Goal: Task Accomplishment & Management: Manage account settings

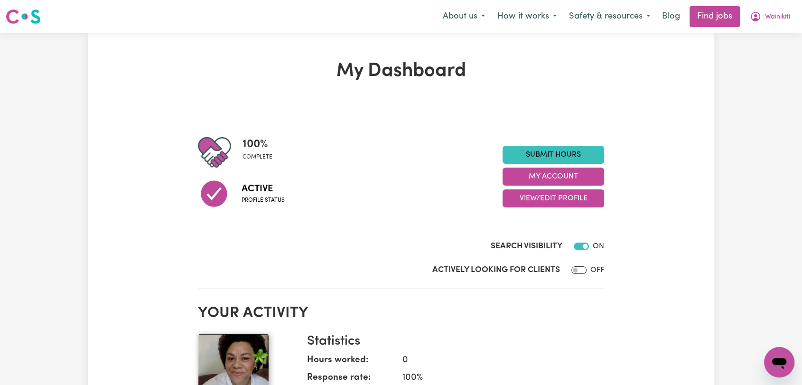
click at [549, 305] on h2 "Your activity" at bounding box center [401, 313] width 406 height 18
click at [571, 199] on button "View/Edit Profile" at bounding box center [553, 198] width 102 height 18
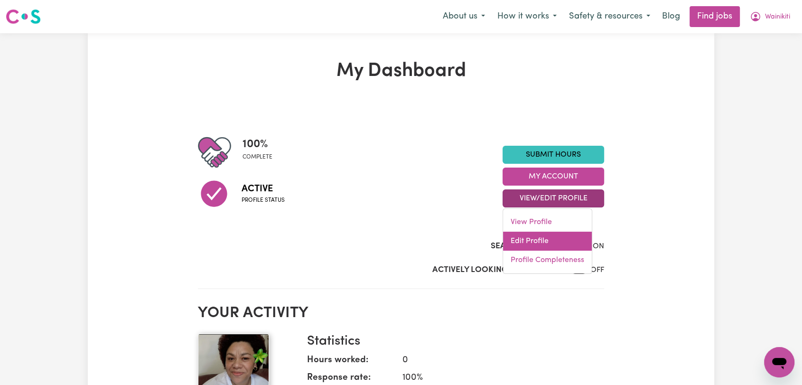
click at [537, 246] on link "Edit Profile" at bounding box center [547, 240] width 89 height 19
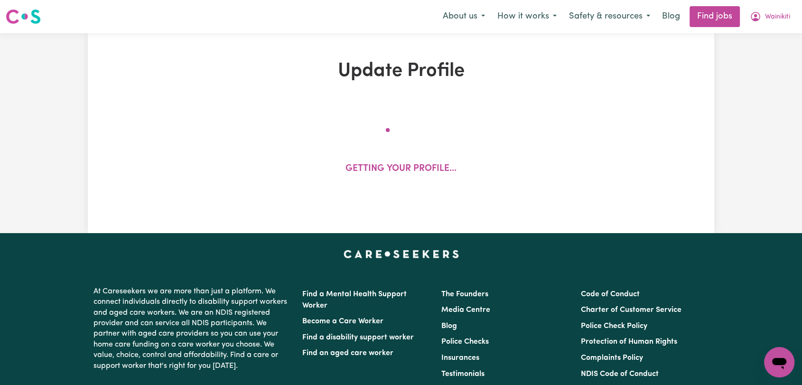
select select "[DEMOGRAPHIC_DATA]"
select select "[DEMOGRAPHIC_DATA] Work Visa"
select select "Studying a healthcare related degree or qualification"
select select "33"
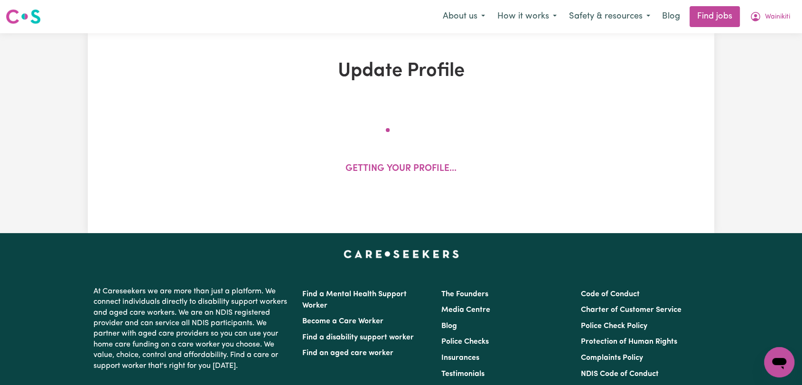
select select "33"
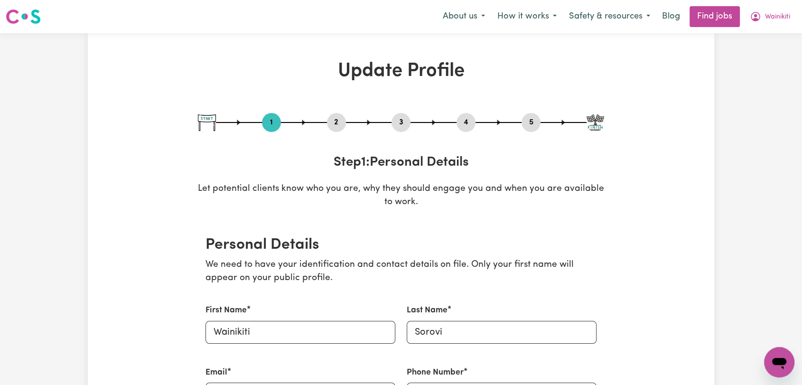
click at [335, 118] on button "2" at bounding box center [336, 122] width 19 height 12
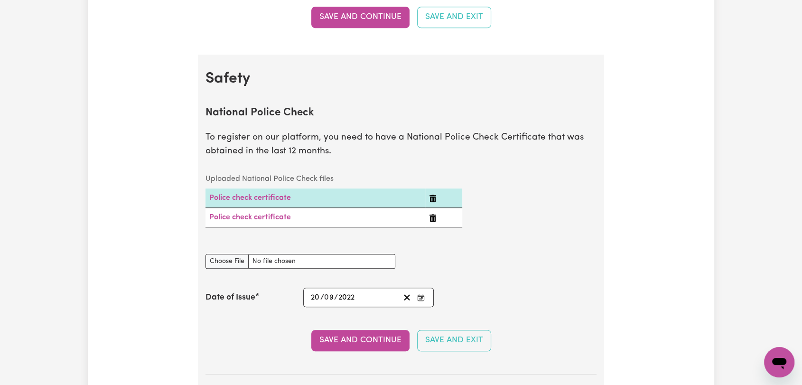
scroll to position [685, 0]
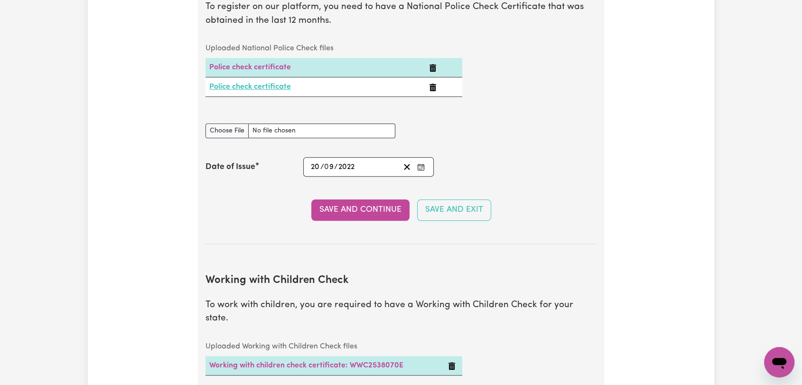
click at [272, 83] on link "Police check certificate" at bounding box center [250, 87] width 82 height 8
click at [422, 166] on icon "Enter the Date of Issue of your National Police Check" at bounding box center [421, 167] width 8 height 8
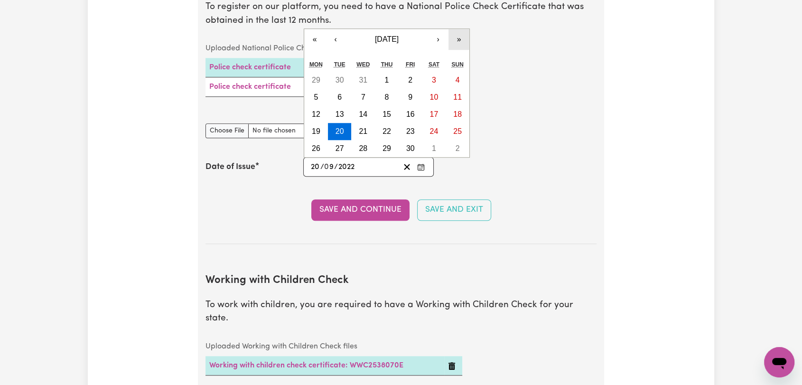
click at [462, 37] on button "»" at bounding box center [458, 39] width 21 height 21
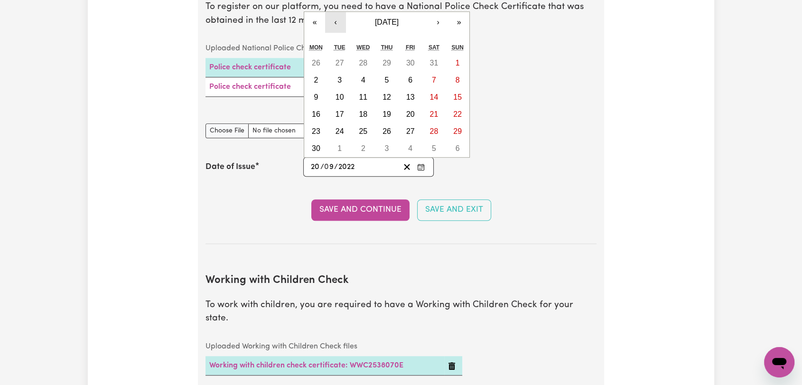
click at [331, 19] on button "‹" at bounding box center [335, 22] width 21 height 21
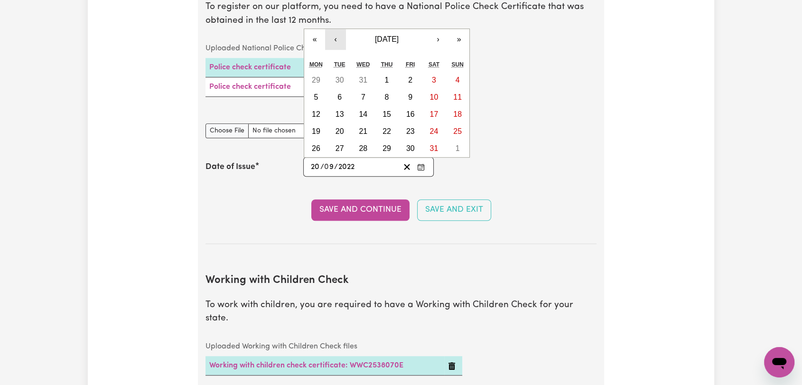
click at [333, 37] on button "‹" at bounding box center [335, 39] width 21 height 21
click at [336, 44] on button "‹" at bounding box center [335, 39] width 21 height 21
click at [336, 43] on button "‹" at bounding box center [335, 39] width 21 height 21
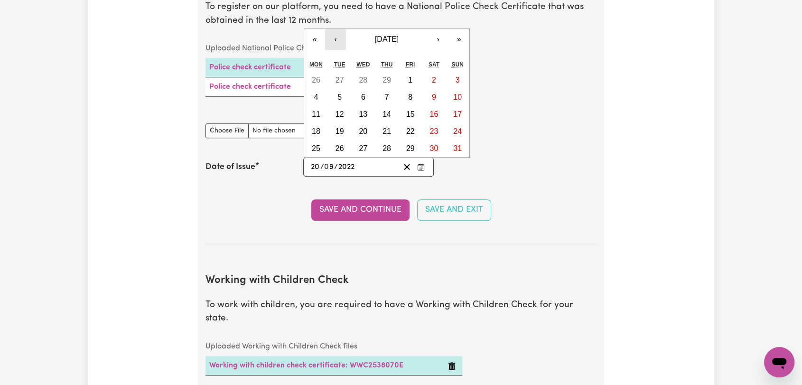
click at [336, 43] on button "‹" at bounding box center [335, 39] width 21 height 21
click at [407, 130] on abbr "26" at bounding box center [410, 131] width 9 height 8
type input "[DATE]"
type input "26"
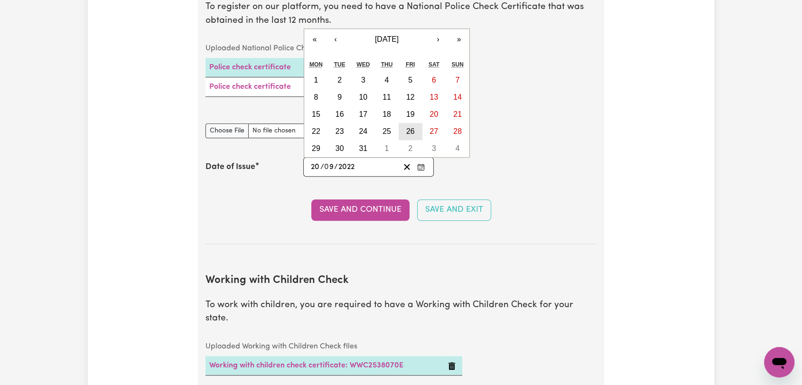
type input "1"
type input "2024"
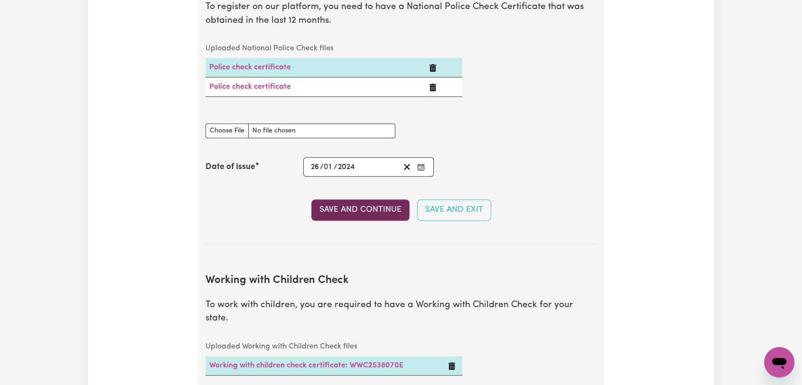
click at [373, 211] on button "Save and Continue" at bounding box center [360, 209] width 98 height 21
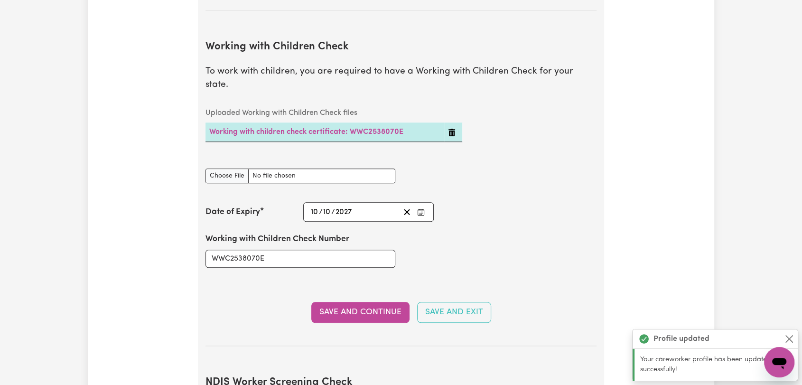
scroll to position [943, 0]
